Goal: Information Seeking & Learning: Learn about a topic

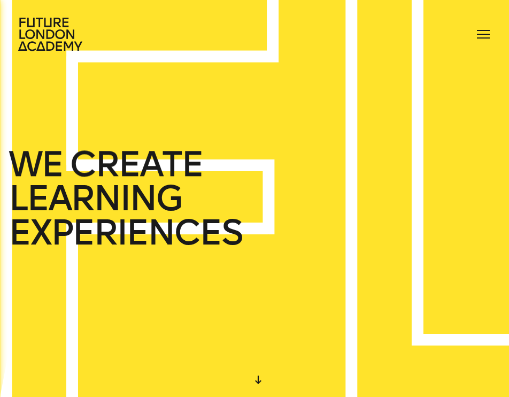
click at [493, 35] on div "courses speakers journal contact" at bounding box center [254, 34] width 509 height 34
click at [484, 32] on div at bounding box center [483, 34] width 17 height 17
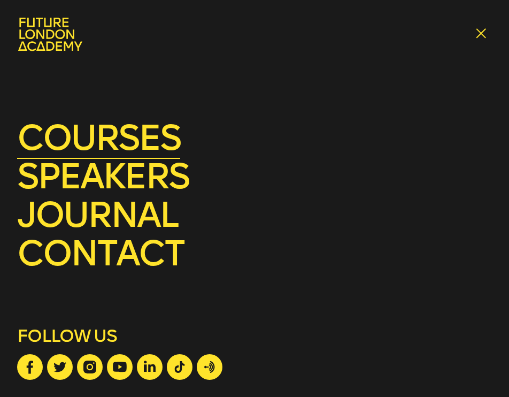
click at [119, 136] on link "courses" at bounding box center [98, 138] width 163 height 42
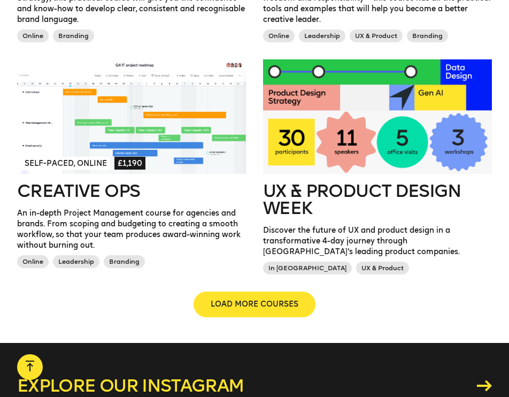
scroll to position [987, 0]
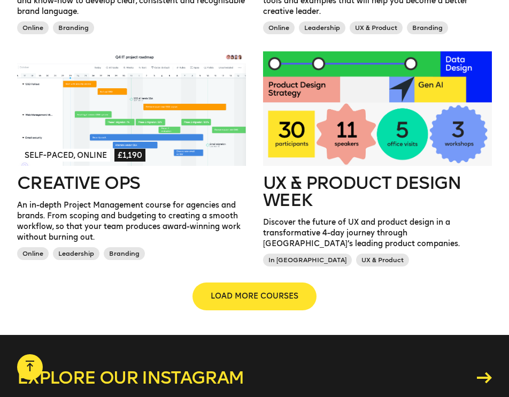
click at [260, 297] on span "LOAD MORE COURSES" at bounding box center [255, 296] width 88 height 11
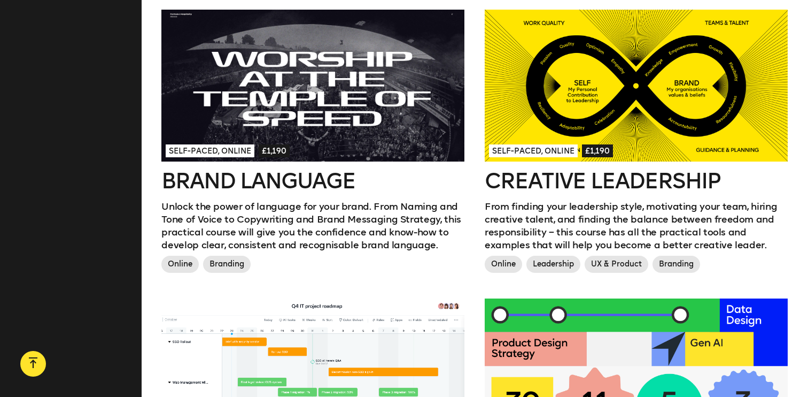
scroll to position [912, 0]
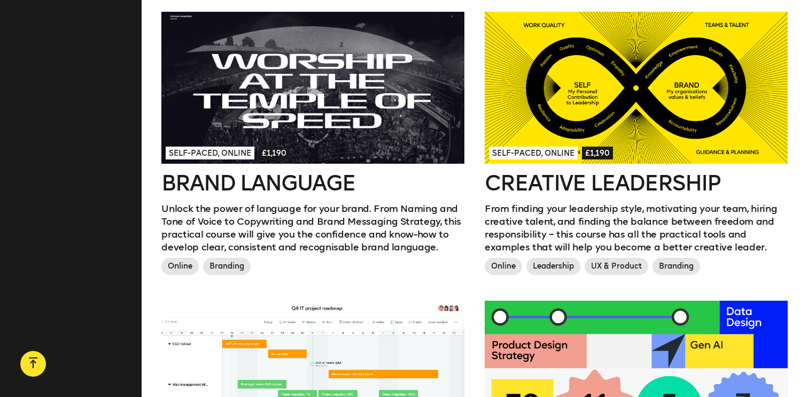
click at [508, 172] on h2 "Creative Leadership" at bounding box center [636, 182] width 303 height 21
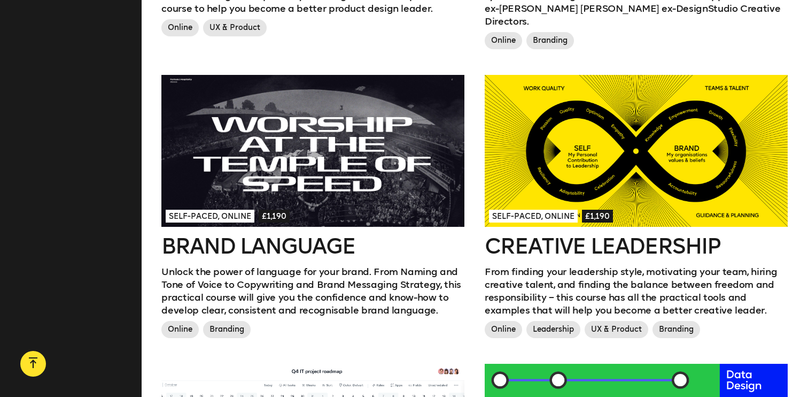
scroll to position [808, 0]
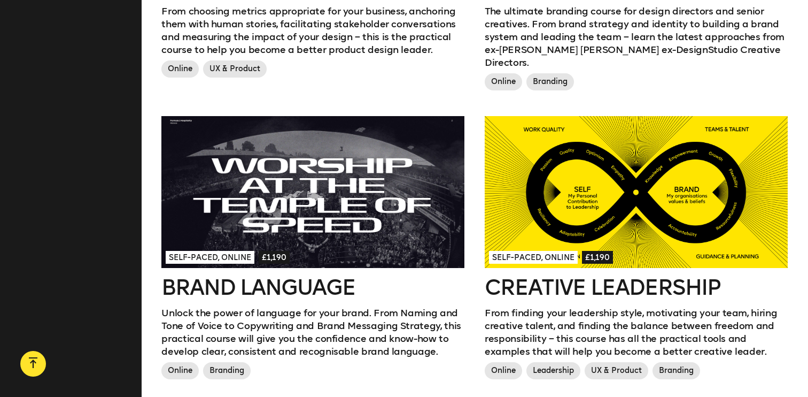
click at [254, 276] on h2 "Brand Language" at bounding box center [312, 286] width 303 height 21
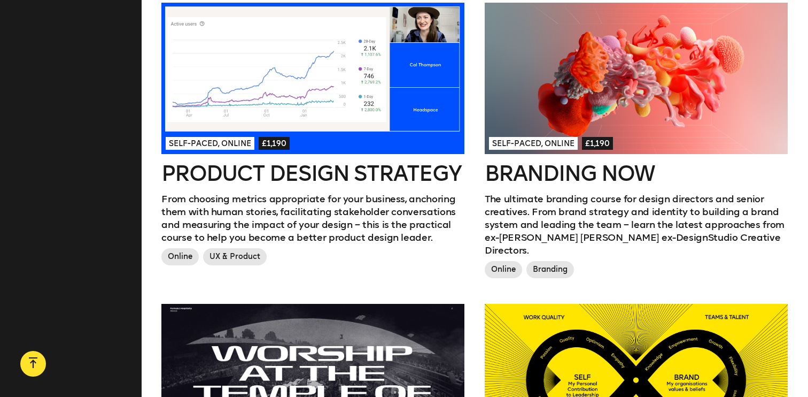
scroll to position [612, 0]
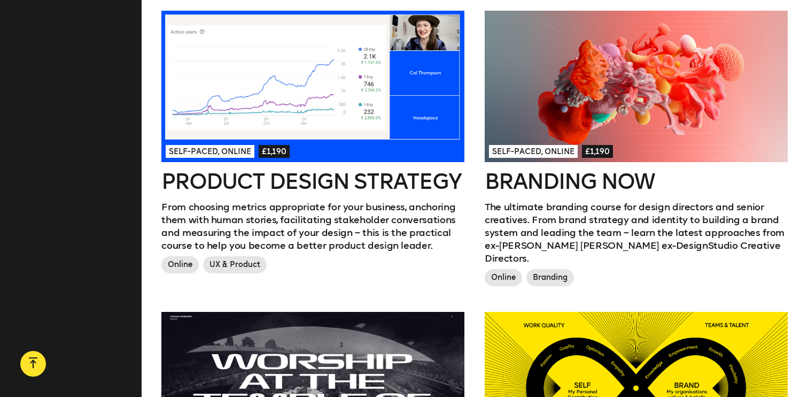
click at [508, 170] on h2 "Branding Now" at bounding box center [636, 180] width 303 height 21
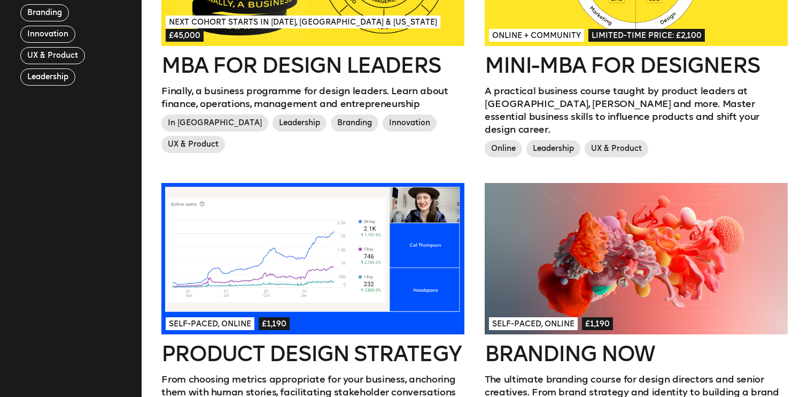
scroll to position [441, 0]
